Goal: Task Accomplishment & Management: Use online tool/utility

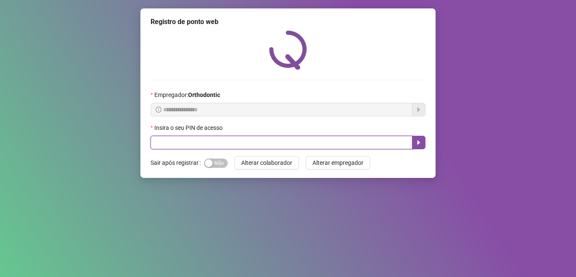
click at [207, 146] on input "text" at bounding box center [282, 143] width 262 height 14
type input "*****"
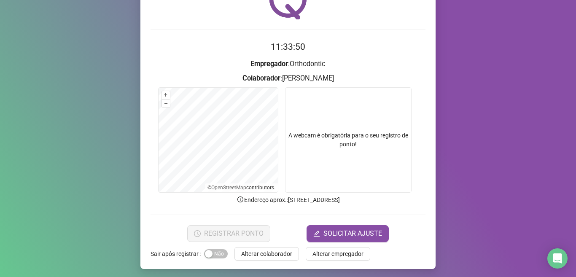
scroll to position [52, 0]
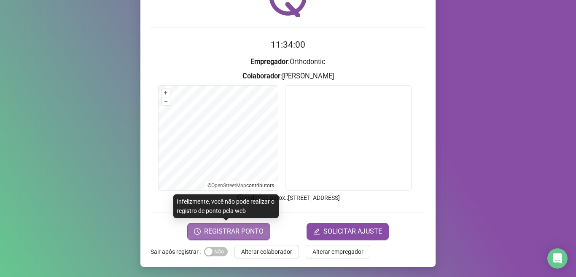
click at [233, 228] on span "REGISTRAR PONTO" at bounding box center [233, 232] width 59 height 10
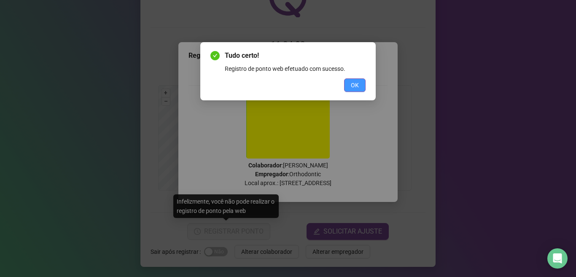
click at [357, 85] on span "OK" at bounding box center [355, 85] width 8 height 9
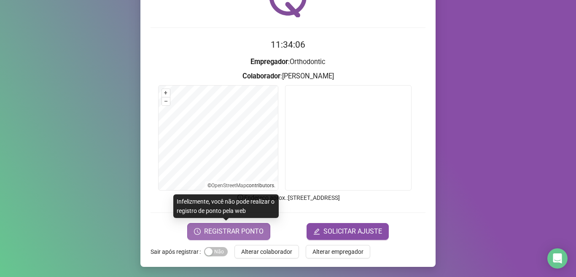
click at [232, 227] on span "REGISTRAR PONTO" at bounding box center [233, 232] width 59 height 10
click at [236, 227] on span "REGISTRAR PONTO" at bounding box center [233, 232] width 59 height 10
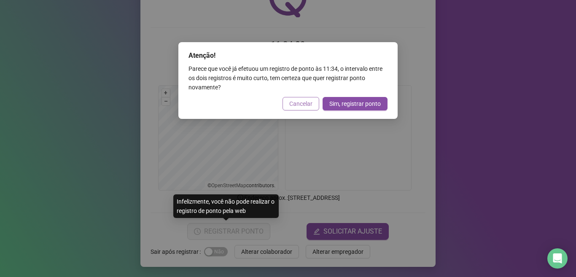
click at [307, 106] on span "Cancelar" at bounding box center [300, 103] width 23 height 9
click at [307, 106] on div "Atenção! Parece que você já efetuou um registro de ponto às 11:34 , o intervalo…" at bounding box center [288, 138] width 576 height 277
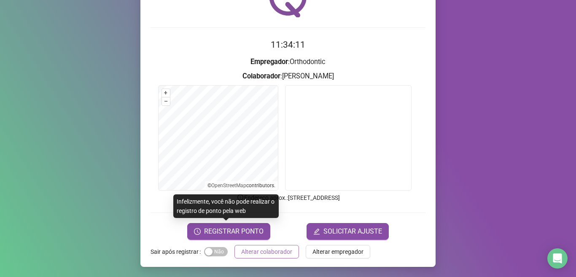
click at [256, 248] on span "Alterar colaborador" at bounding box center [266, 251] width 51 height 9
click at [256, 248] on div "Registro de ponto web 11:34:11 Empregador : Orthodontic Colaborador : [PERSON_N…" at bounding box center [288, 138] width 576 height 277
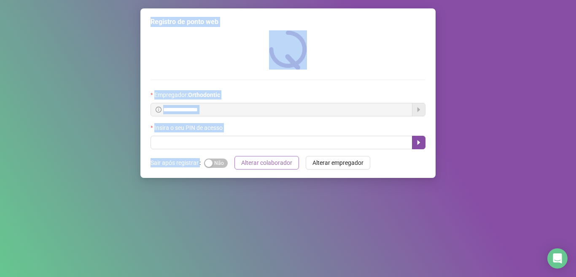
scroll to position [0, 0]
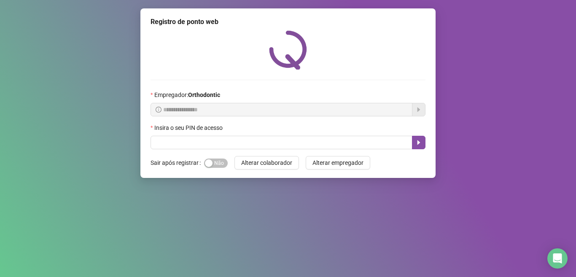
click at [297, 150] on div "**********" at bounding box center [288, 93] width 295 height 170
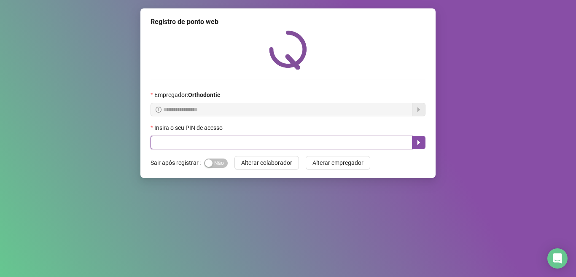
click at [303, 142] on input "text" at bounding box center [282, 143] width 262 height 14
type input "*****"
click at [424, 145] on button "button" at bounding box center [419, 143] width 14 height 14
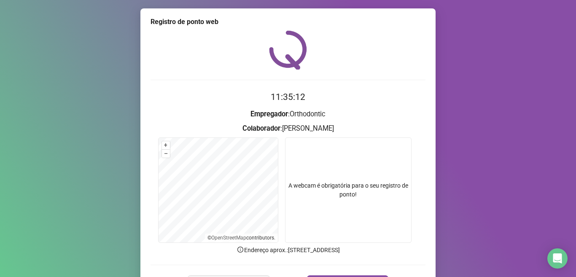
scroll to position [52, 0]
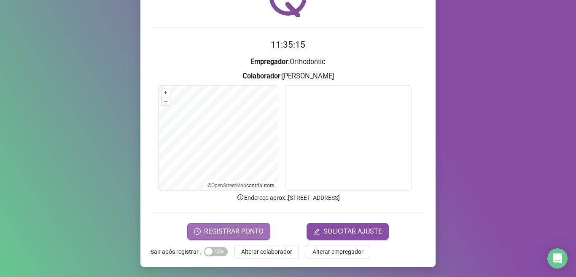
click at [233, 225] on button "REGISTRAR PONTO" at bounding box center [228, 231] width 83 height 17
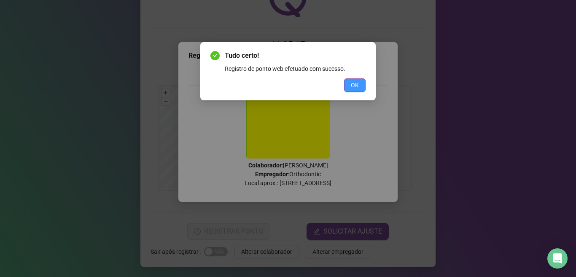
click at [357, 78] on button "OK" at bounding box center [355, 85] width 22 height 14
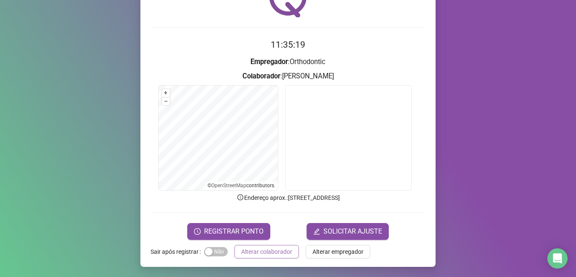
click at [248, 248] on span "Alterar colaborador" at bounding box center [266, 251] width 51 height 9
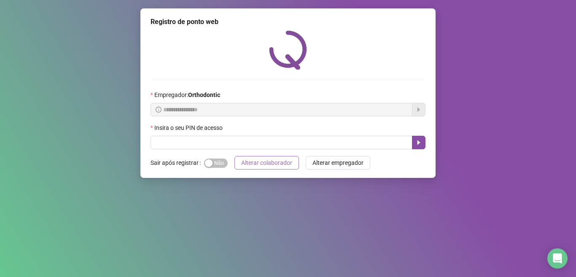
scroll to position [0, 0]
